Goal: Task Accomplishment & Management: Complete application form

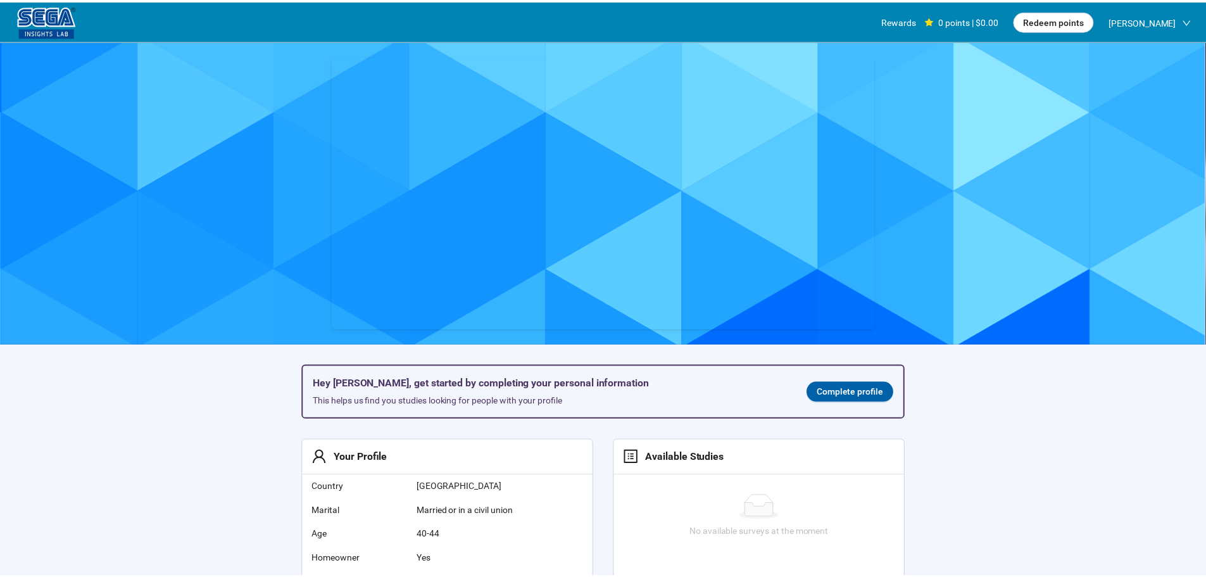
scroll to position [1, 0]
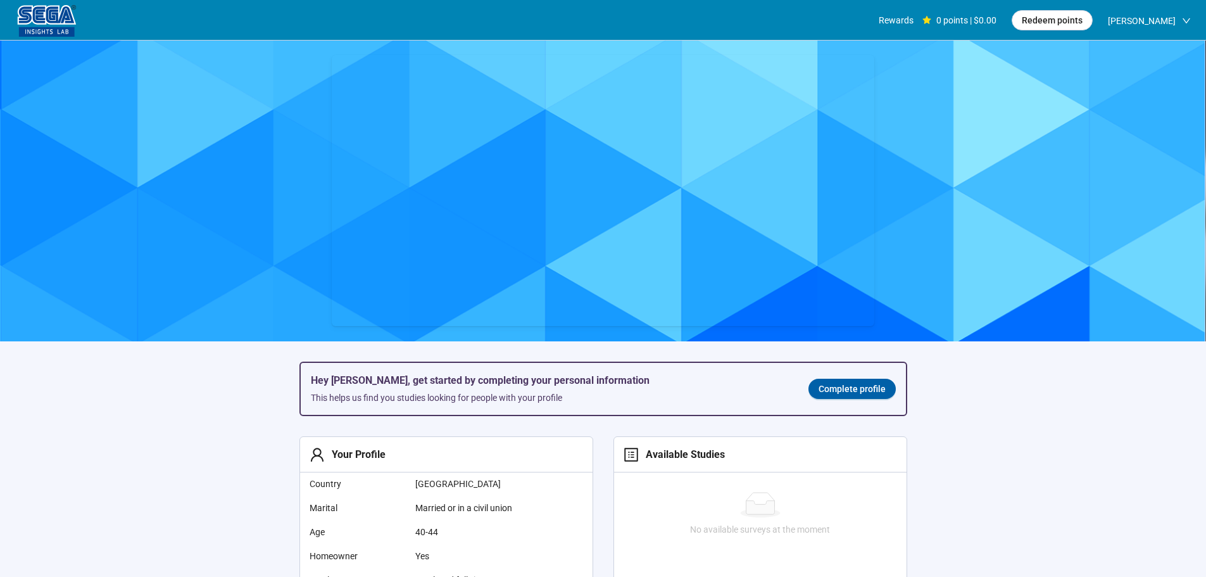
click at [144, 467] on section "Hey [PERSON_NAME], get started by completing your personal information This hel…" at bounding box center [603, 484] width 1206 height 889
click at [857, 398] on link "Complete profile" at bounding box center [851, 388] width 87 height 20
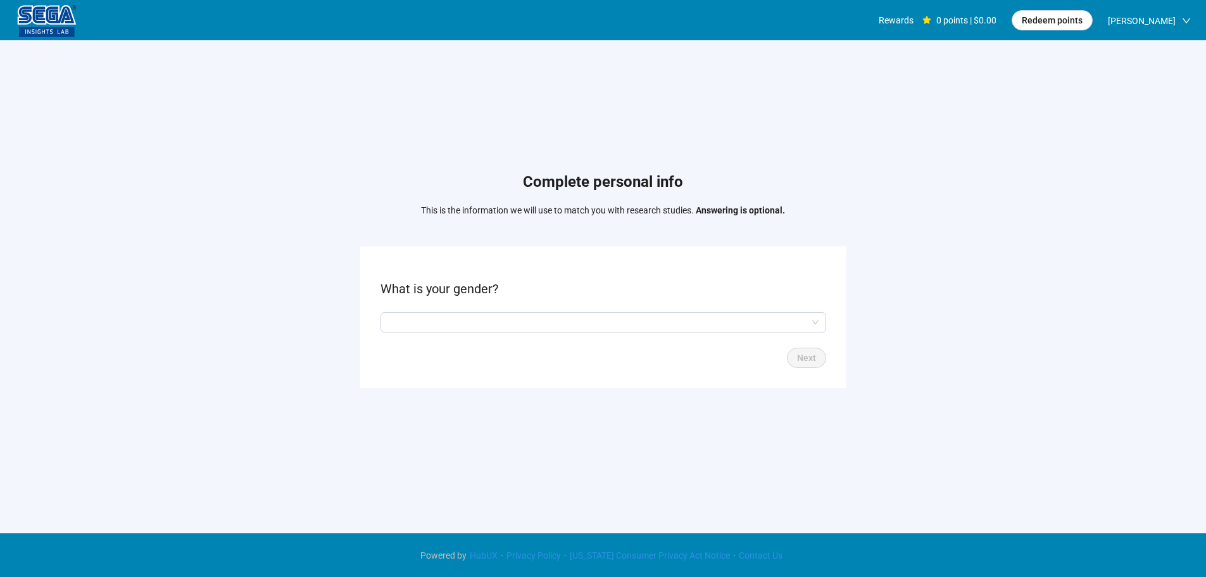
click at [221, 301] on div "Complete personal info This is the information we will use to match you with re…" at bounding box center [603, 283] width 1206 height 485
click at [473, 325] on input "search" at bounding box center [603, 322] width 430 height 19
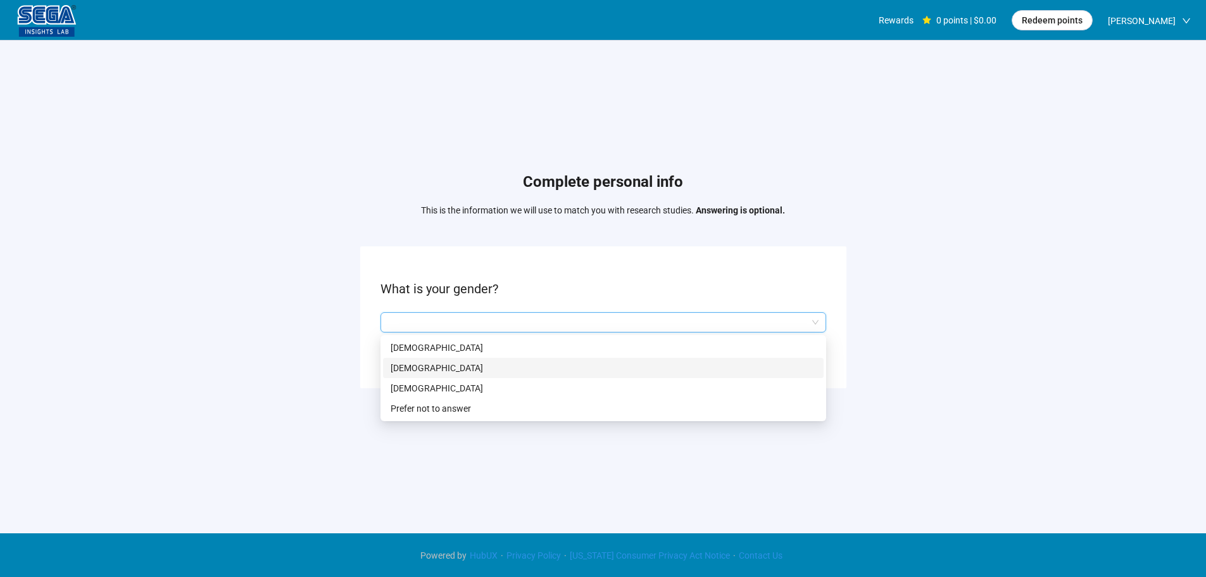
drag, startPoint x: 423, startPoint y: 363, endPoint x: 634, endPoint y: 359, distance: 210.2
click at [423, 363] on p "[DEMOGRAPHIC_DATA]" at bounding box center [603, 368] width 425 height 14
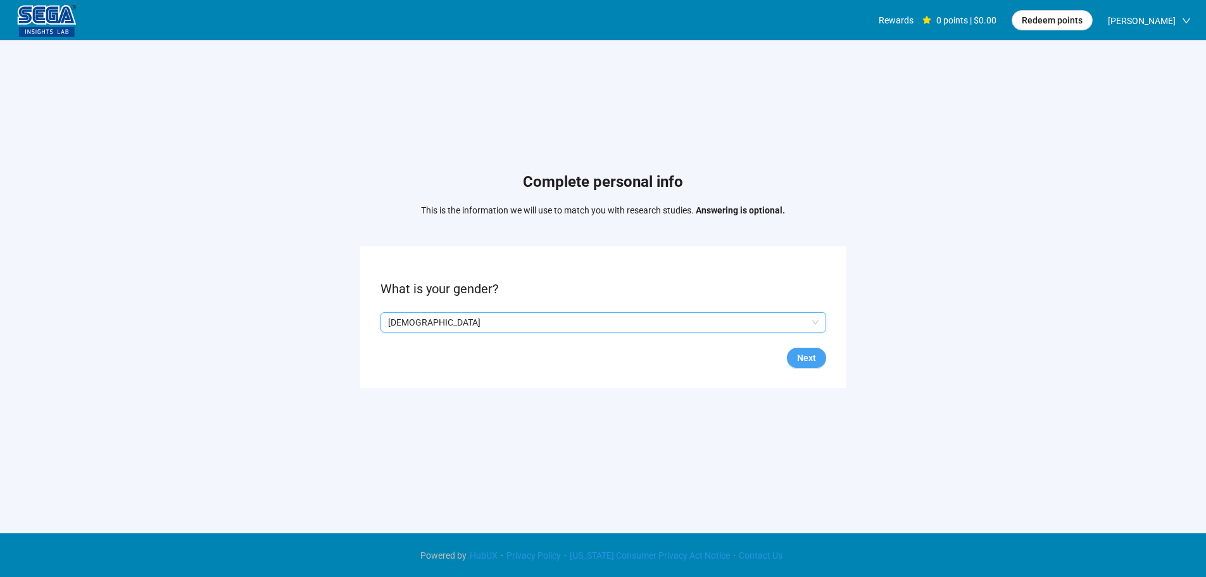
click at [818, 349] on button "Next" at bounding box center [806, 357] width 39 height 20
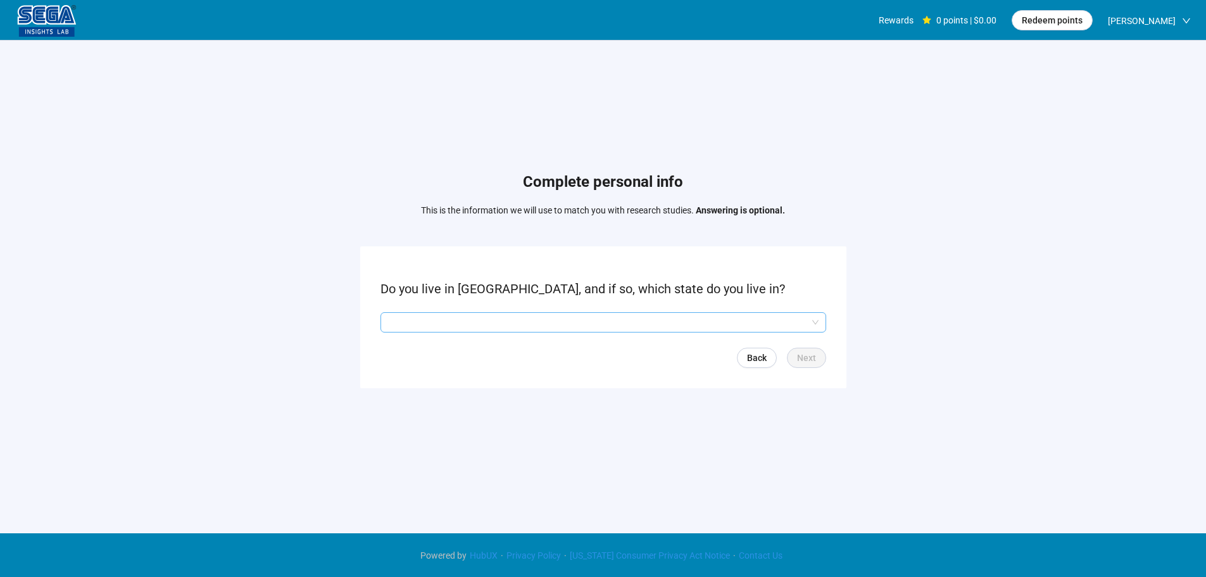
click at [282, 396] on div "Complete personal info This is the information we will use to match you with re…" at bounding box center [603, 283] width 1206 height 485
click at [477, 324] on input "search" at bounding box center [603, 322] width 430 height 19
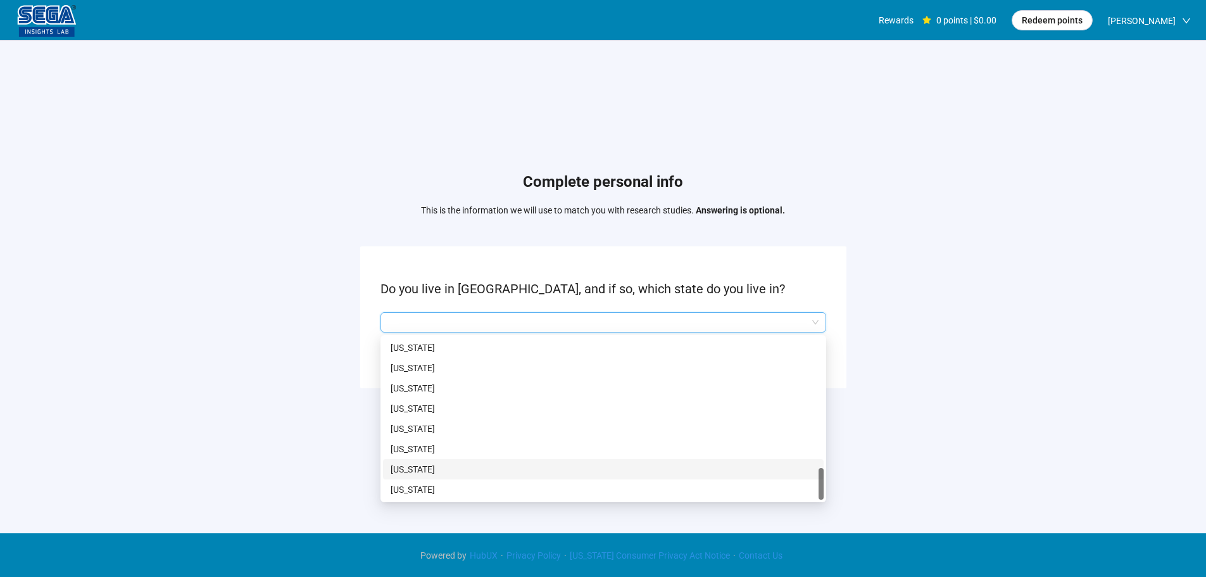
scroll to position [1, 0]
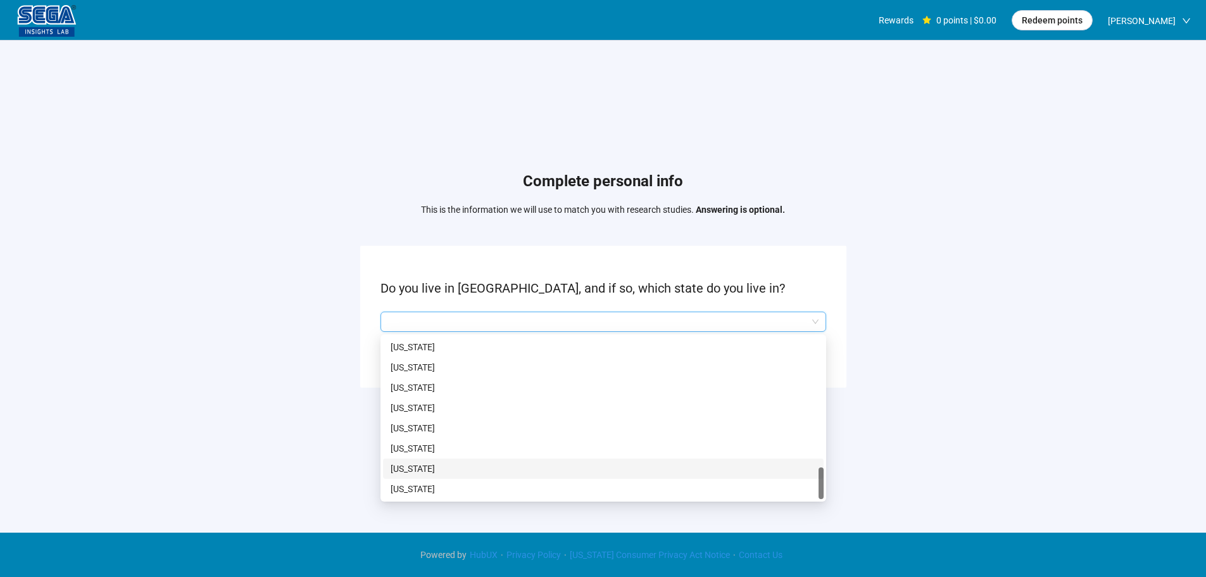
click at [416, 466] on p "[US_STATE]" at bounding box center [603, 468] width 425 height 14
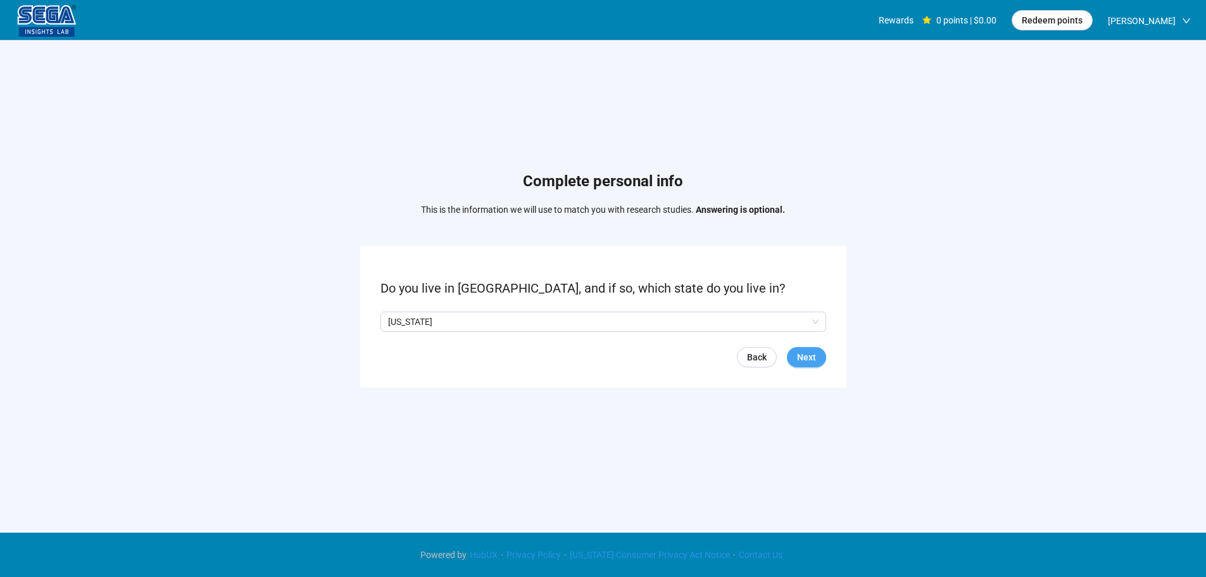
click at [810, 359] on span "Next" at bounding box center [806, 357] width 19 height 14
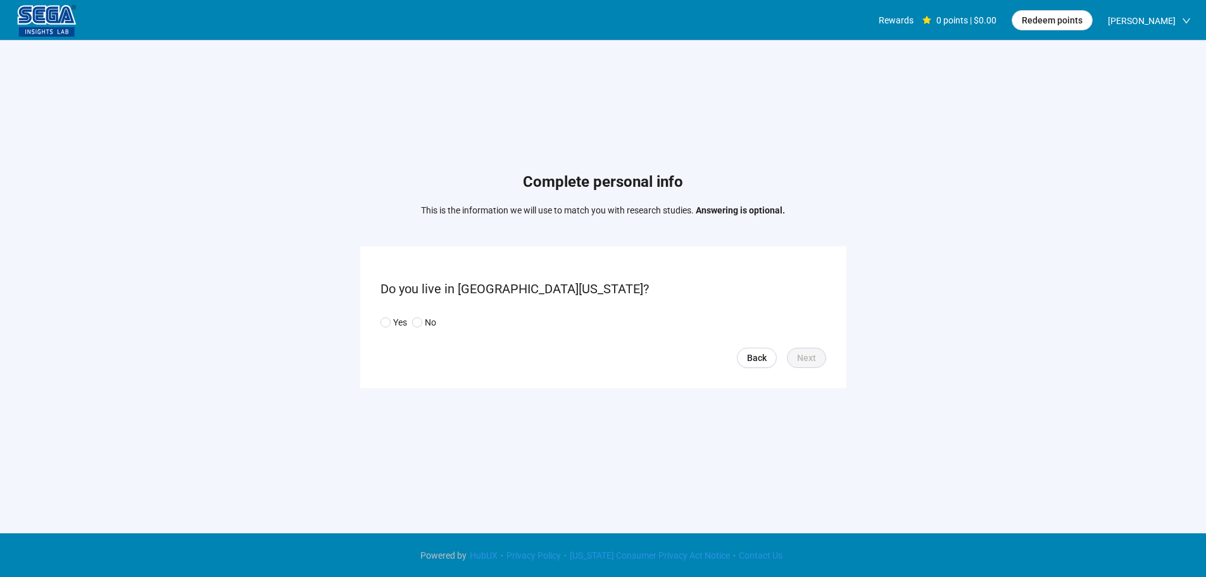
click at [408, 320] on div "Yes No" at bounding box center [410, 322] width 61 height 14
click at [422, 322] on span at bounding box center [417, 322] width 10 height 10
click at [808, 356] on span "Next" at bounding box center [806, 358] width 19 height 14
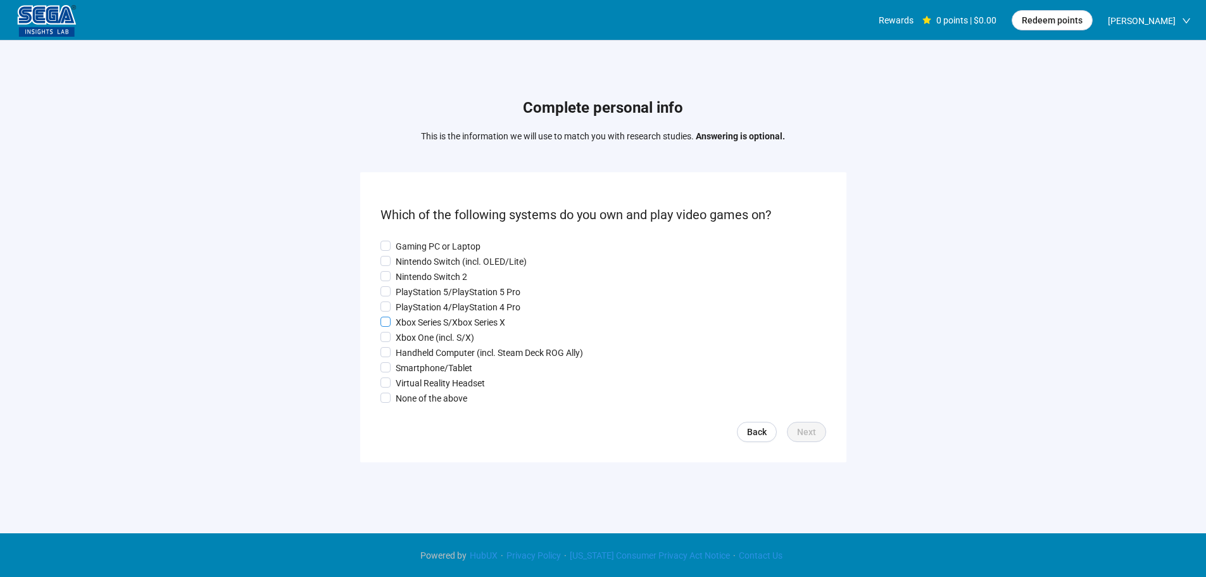
click at [420, 322] on p "Xbox Series S/Xbox Series X" at bounding box center [450, 322] width 109 height 14
click at [745, 426] on link "Back" at bounding box center [757, 432] width 40 height 20
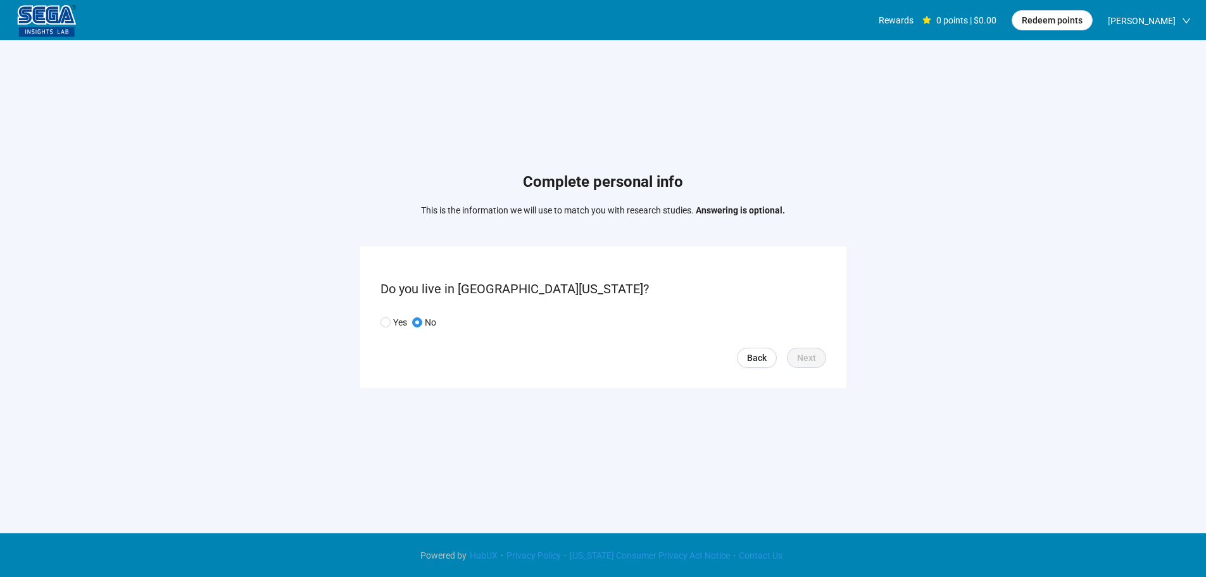
scroll to position [1, 0]
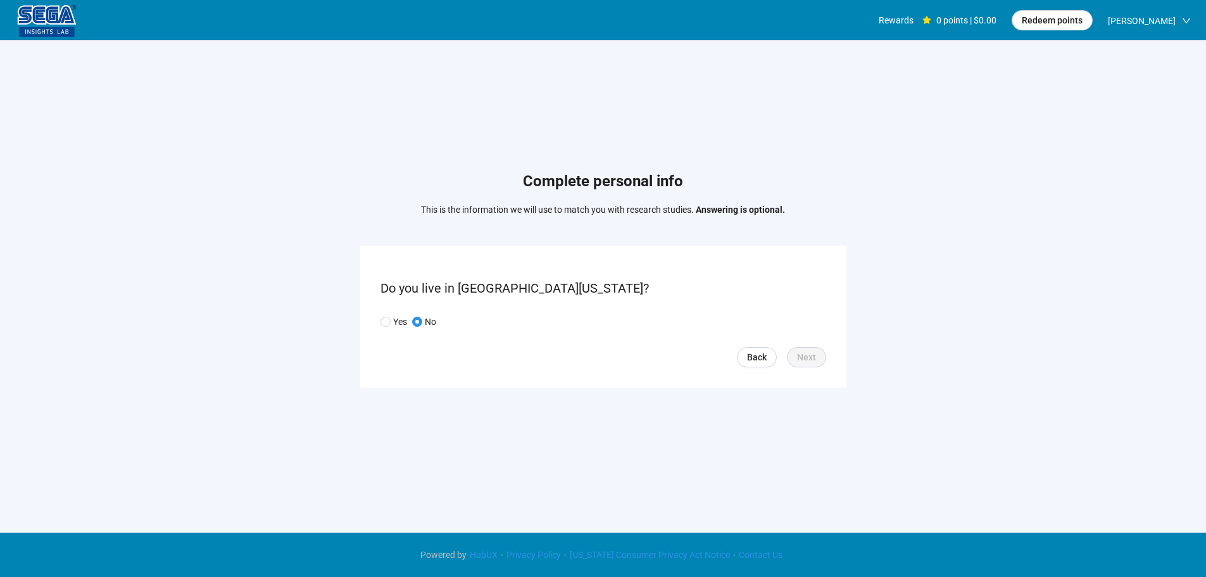
click at [909, 30] on div "Rewards" at bounding box center [895, 20] width 35 height 41
click at [759, 358] on span "Back" at bounding box center [757, 357] width 20 height 14
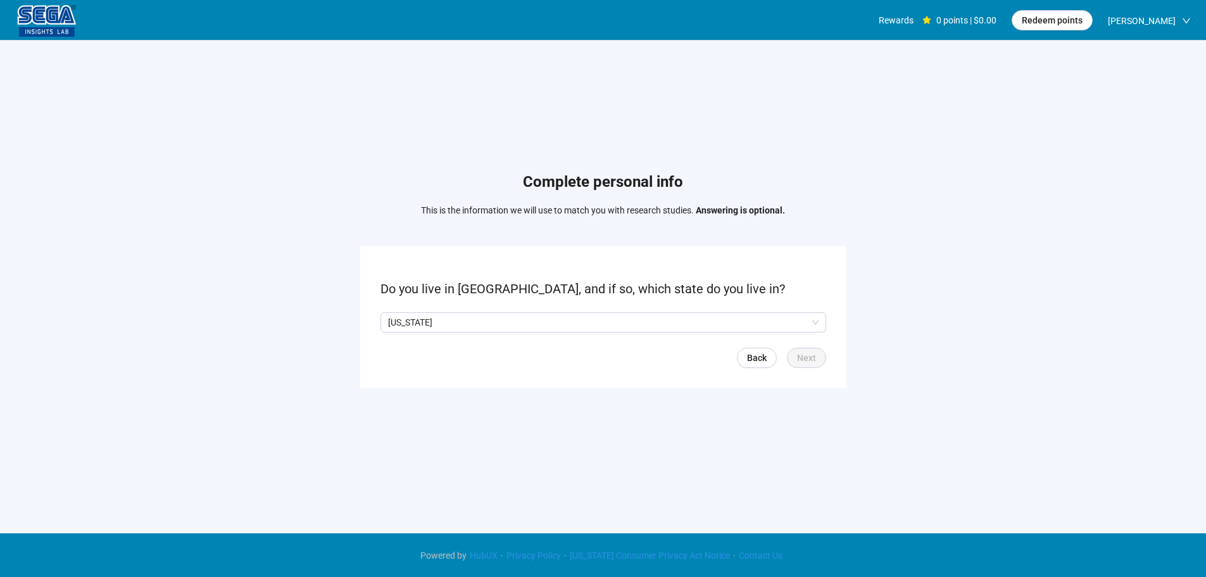
scroll to position [1, 0]
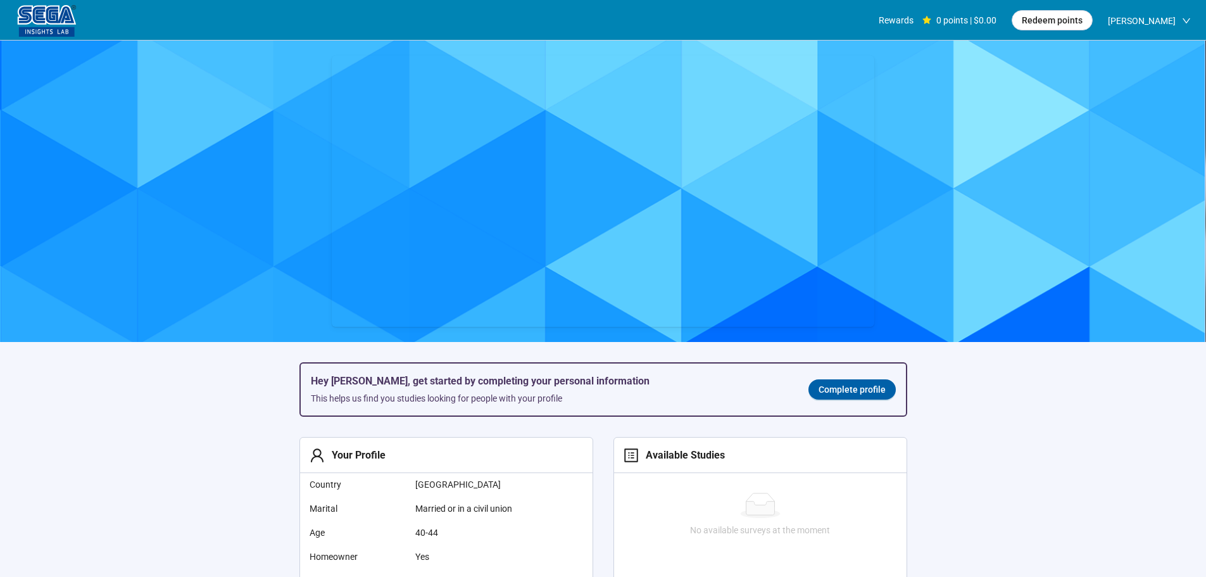
click at [844, 387] on span "Complete profile" at bounding box center [851, 389] width 67 height 14
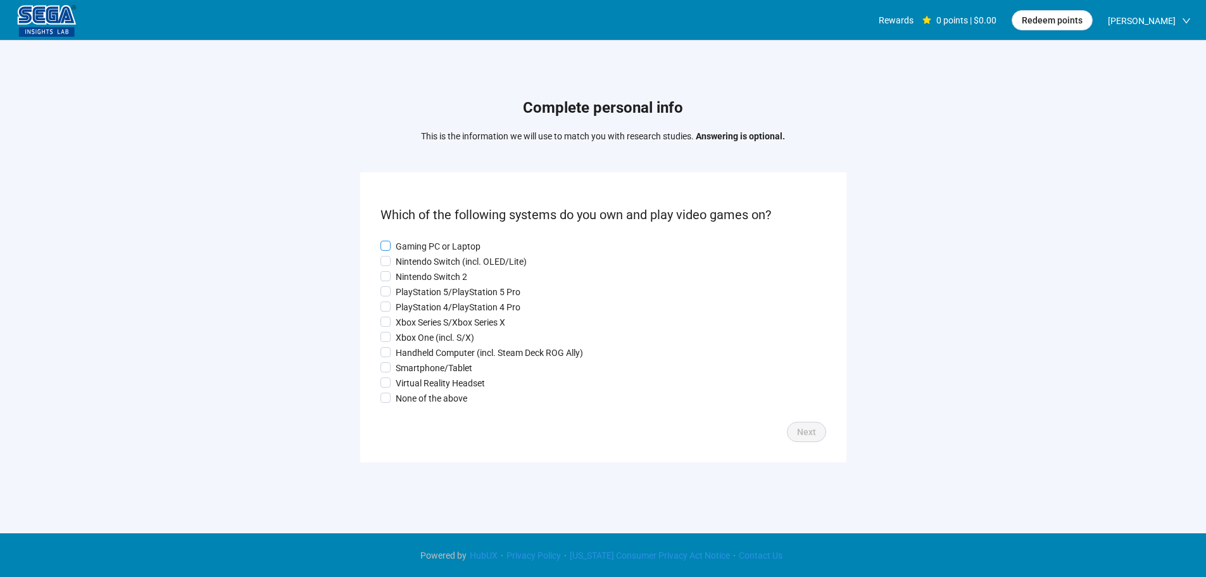
click at [407, 241] on p "Gaming PC or Laptop" at bounding box center [438, 246] width 85 height 14
click at [408, 270] on label "Nintendo Switch 2" at bounding box center [603, 277] width 446 height 14
click at [414, 306] on p "PlayStation 4/PlayStation 4 Pro" at bounding box center [458, 307] width 125 height 14
click at [421, 331] on div "Gaming PC or Laptop Nintendo Switch (incl. OLED/Lite) Nintendo Switch 2 PlaySta…" at bounding box center [603, 322] width 446 height 166
click at [427, 356] on p "Handheld Computer (incl. Steam Deck ROG Ally)" at bounding box center [489, 353] width 187 height 14
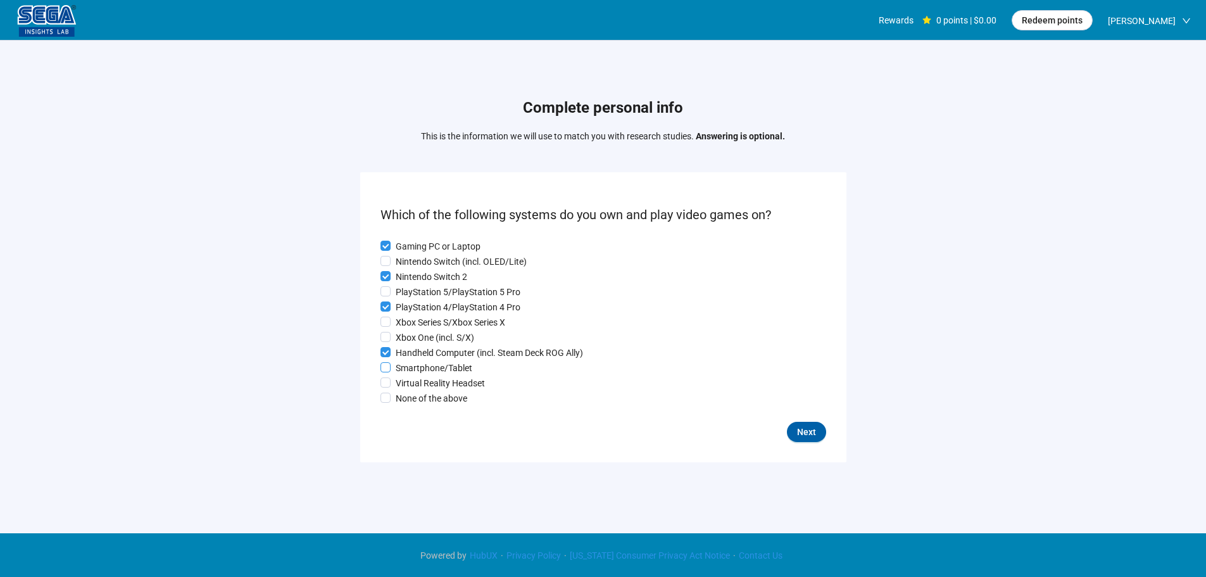
click at [427, 373] on p "Smartphone/Tablet" at bounding box center [434, 368] width 77 height 14
click at [822, 432] on button "Next" at bounding box center [806, 432] width 39 height 20
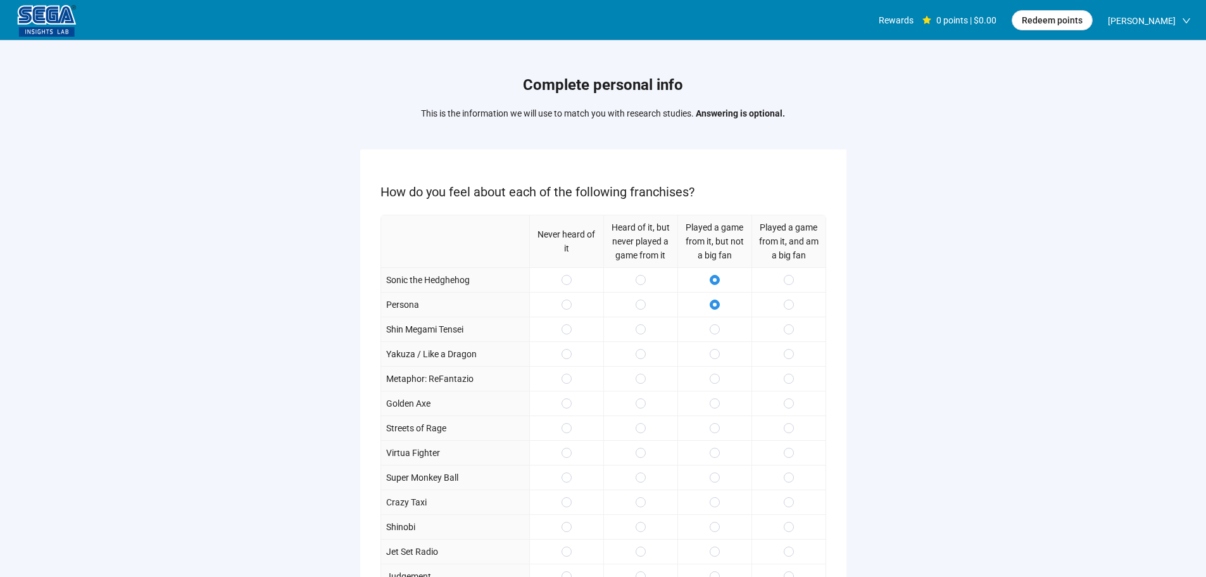
click at [713, 339] on div at bounding box center [714, 328] width 74 height 25
click at [785, 357] on span at bounding box center [789, 354] width 10 height 10
click at [791, 384] on label at bounding box center [789, 379] width 10 height 14
click at [791, 407] on span at bounding box center [789, 403] width 10 height 10
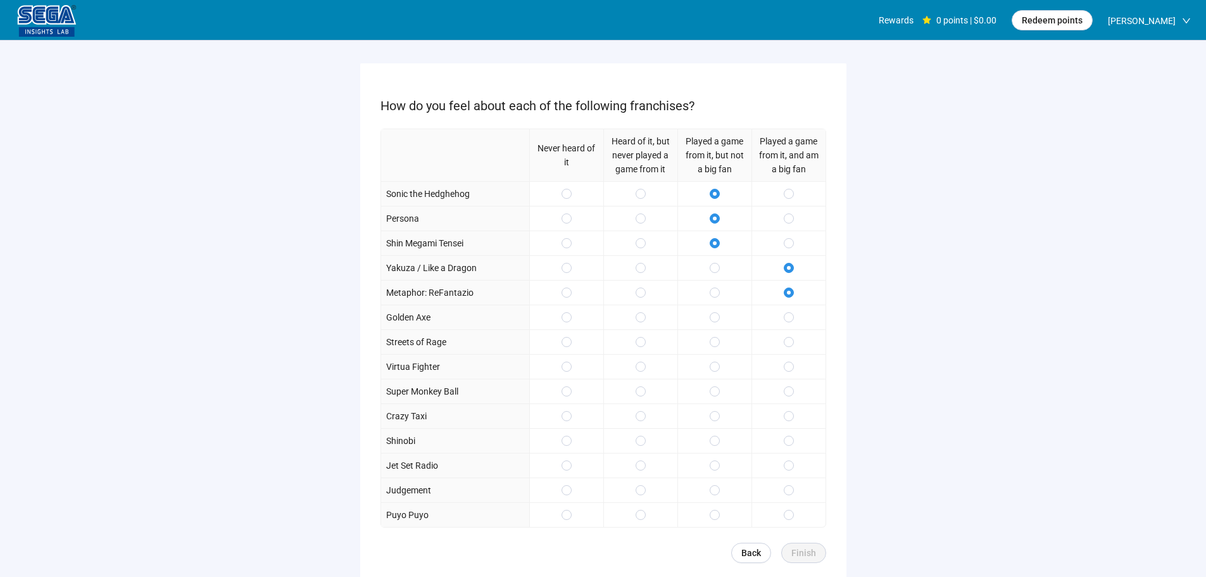
scroll to position [185, 0]
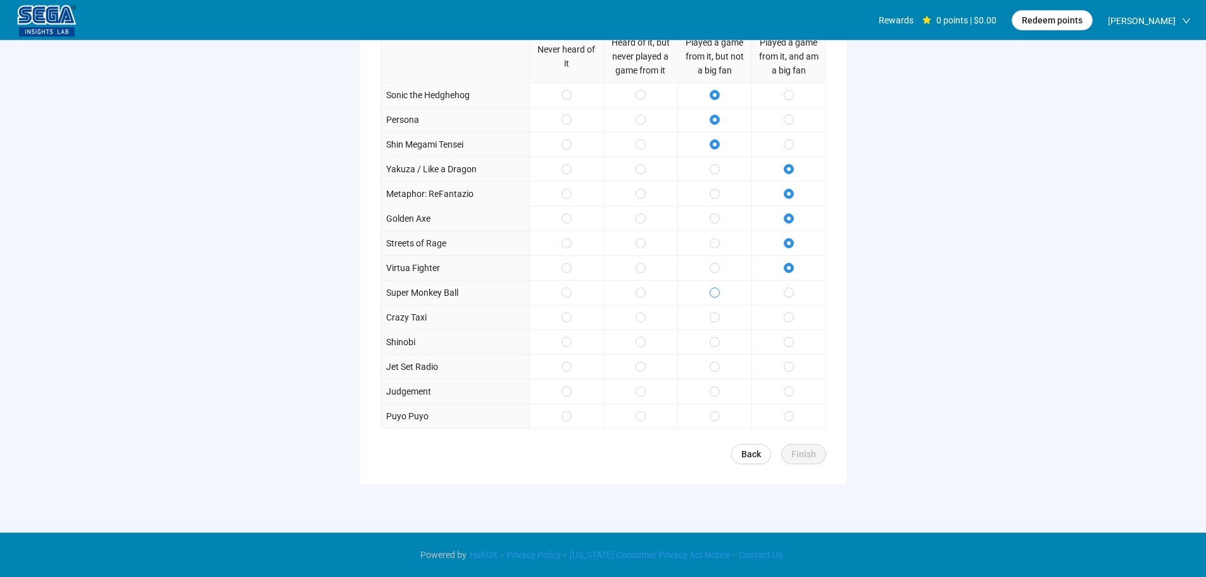
click at [712, 289] on span at bounding box center [715, 292] width 10 height 10
click at [713, 376] on div at bounding box center [714, 366] width 74 height 25
click at [711, 368] on div at bounding box center [714, 366] width 74 height 25
click at [792, 390] on span at bounding box center [789, 391] width 10 height 10
click at [791, 422] on label at bounding box center [789, 416] width 10 height 14
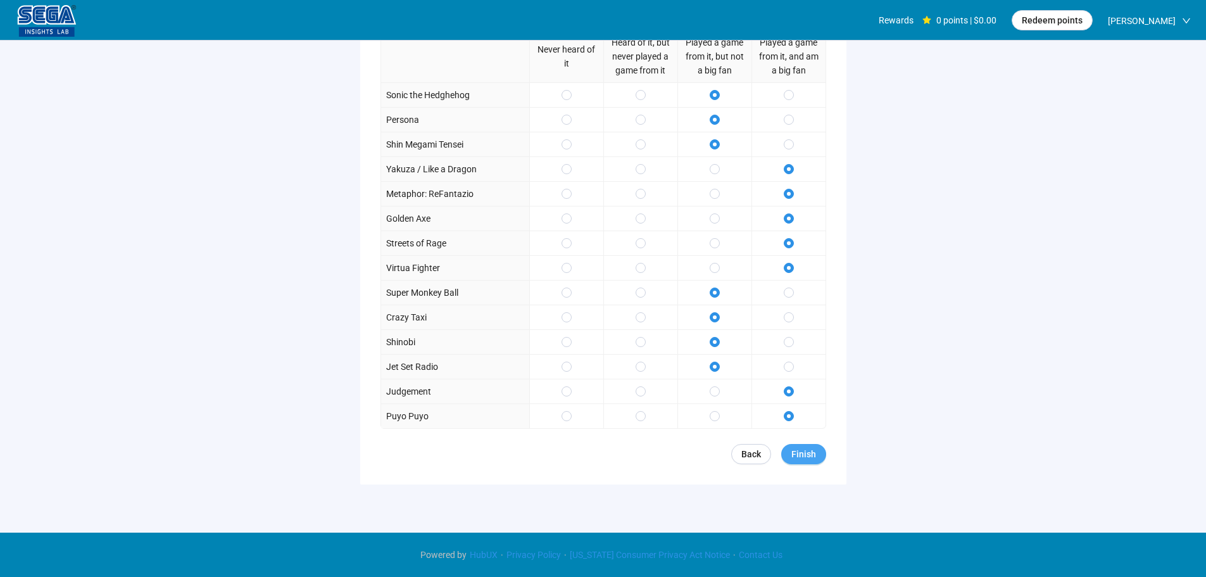
drag, startPoint x: 805, startPoint y: 451, endPoint x: 813, endPoint y: 458, distance: 10.3
click at [806, 452] on span "Finish" at bounding box center [803, 454] width 25 height 14
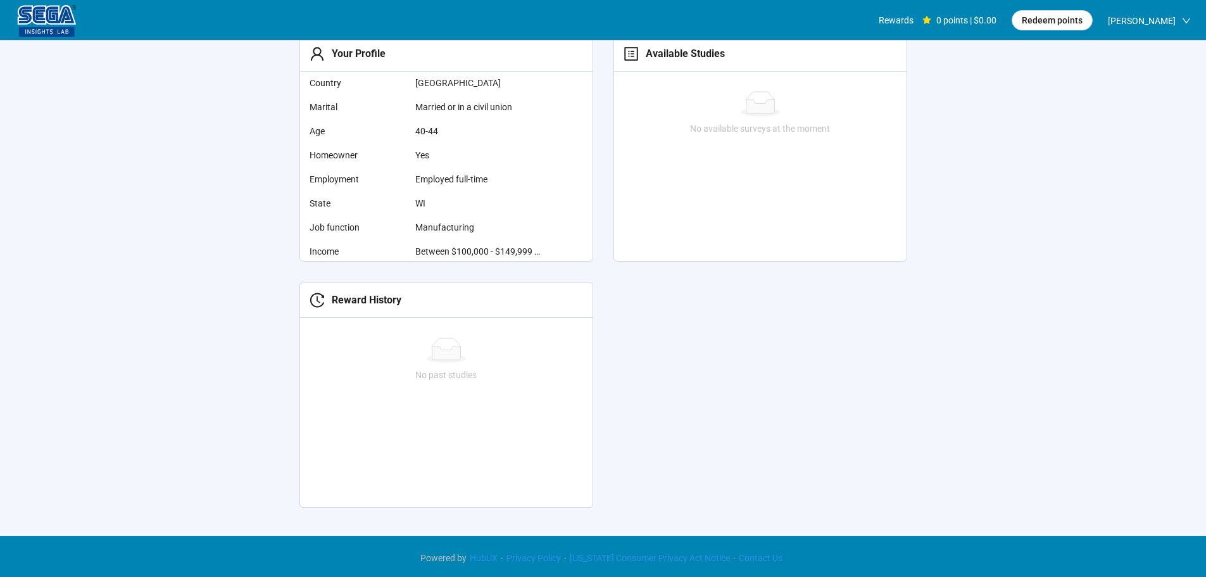
scroll to position [332, 0]
